Goal: Use online tool/utility: Utilize a website feature to perform a specific function

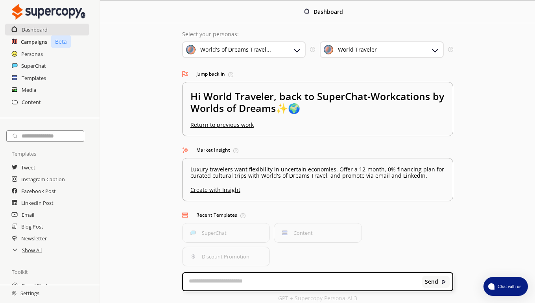
click at [34, 42] on h2 "Campaigns" at bounding box center [34, 42] width 26 height 12
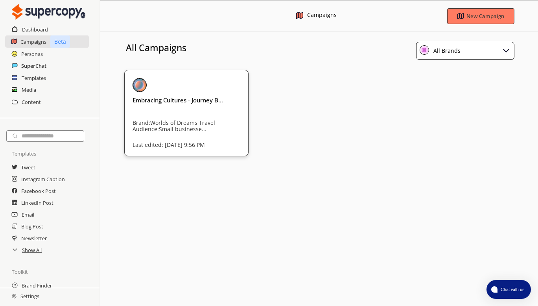
click at [33, 63] on h2 "SuperChat" at bounding box center [33, 66] width 25 height 12
click at [31, 78] on h2 "Templates" at bounding box center [34, 78] width 25 height 12
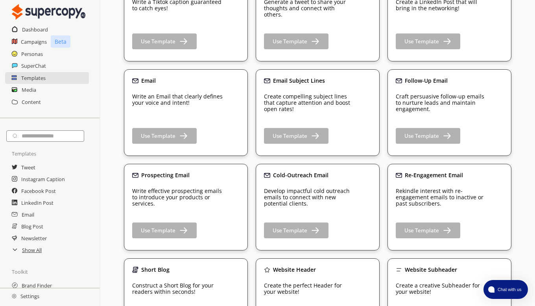
scroll to position [341, 0]
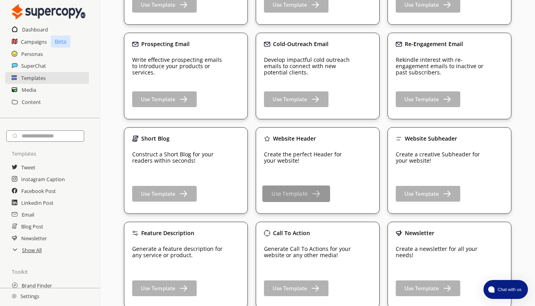
click at [281, 190] on button "Use Template" at bounding box center [296, 193] width 68 height 17
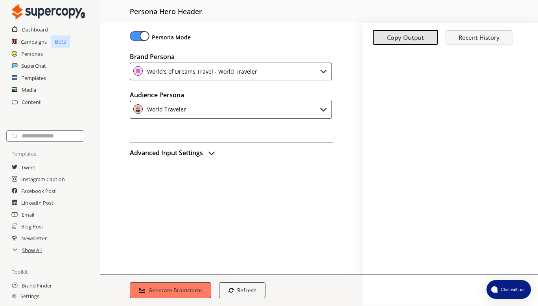
click at [216, 153] on img "advanced-inputs" at bounding box center [211, 152] width 9 height 9
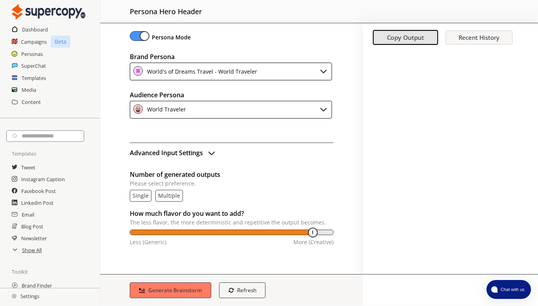
click at [170, 194] on p "multiple" at bounding box center [169, 195] width 22 height 6
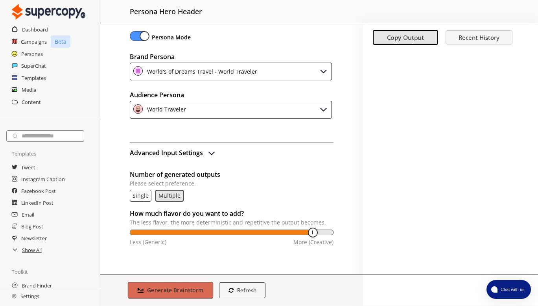
click at [170, 289] on b "Generate Brainstorm" at bounding box center [175, 289] width 57 height 7
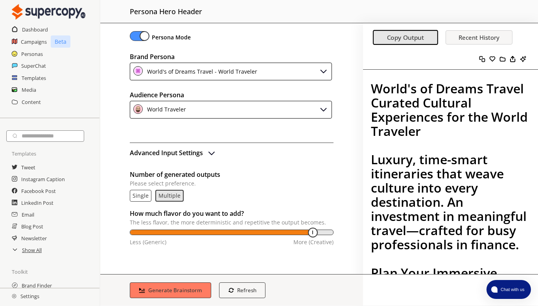
scroll to position [1683, 0]
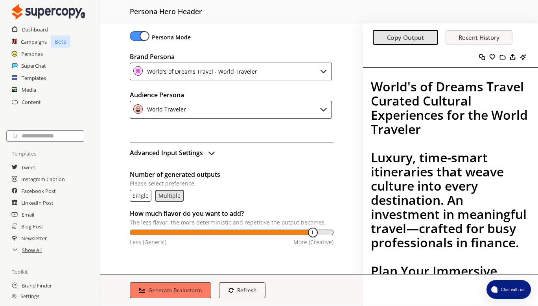
drag, startPoint x: 536, startPoint y: 252, endPoint x: 537, endPoint y: 266, distance: 13.8
click at [533, 276] on div at bounding box center [450, 289] width 175 height 31
click at [535, 255] on div at bounding box center [450, 251] width 175 height 22
click at [500, 241] on div at bounding box center [450, 251] width 175 height 22
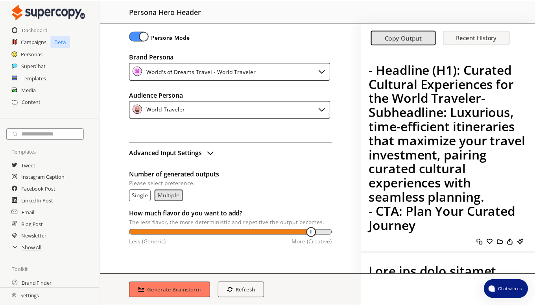
scroll to position [0, 0]
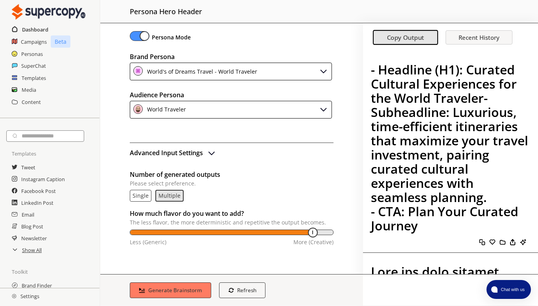
click at [42, 30] on h2 "Dashboard" at bounding box center [35, 30] width 26 height 12
